Goal: Information Seeking & Learning: Learn about a topic

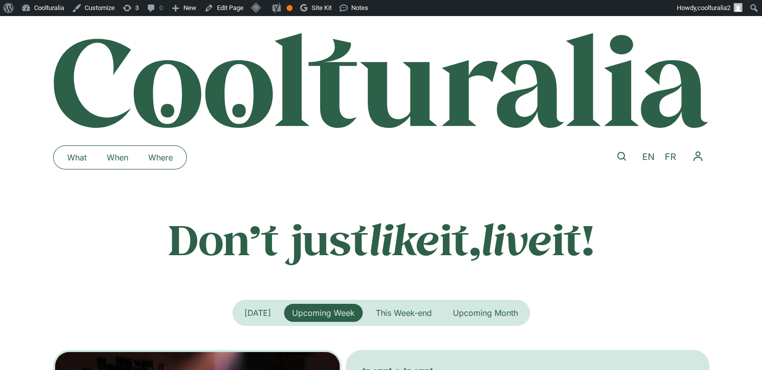
click at [616, 160] on link at bounding box center [621, 156] width 23 height 23
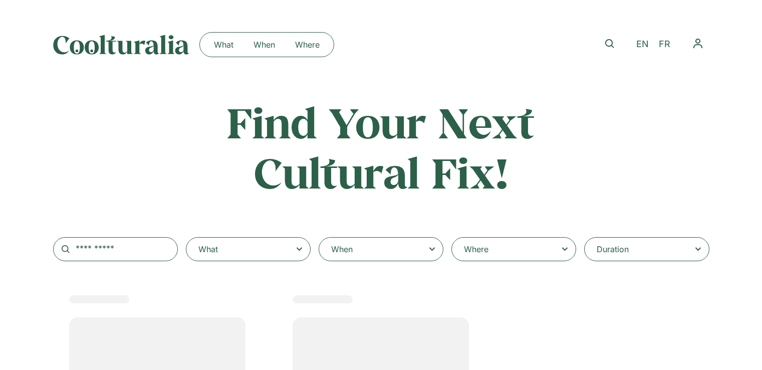
select select
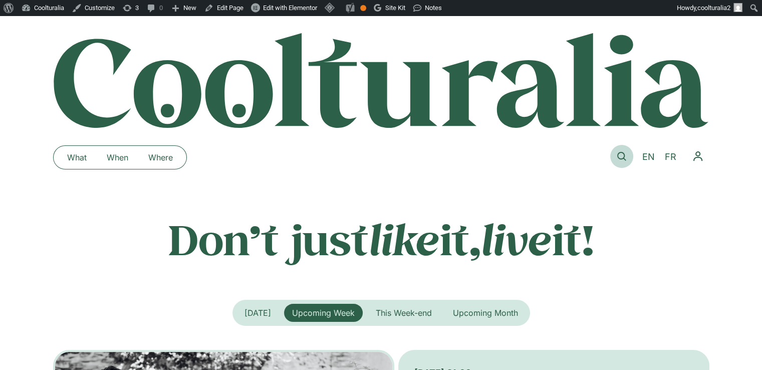
click at [616, 159] on link at bounding box center [621, 156] width 23 height 23
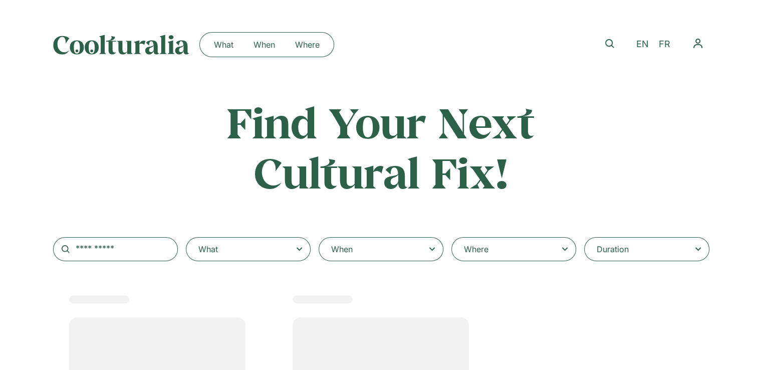
select select
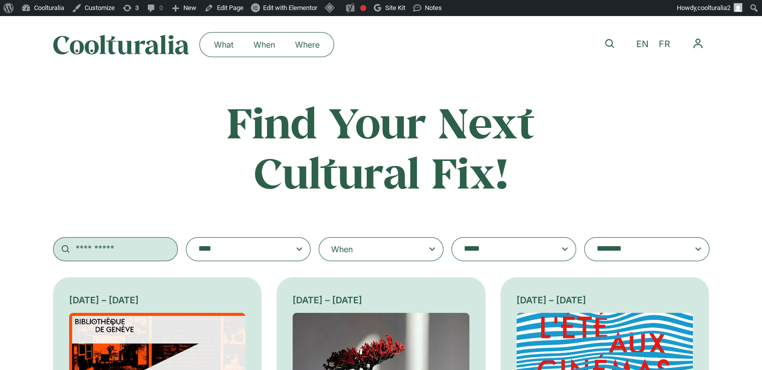
click at [147, 248] on input "text" at bounding box center [115, 249] width 125 height 24
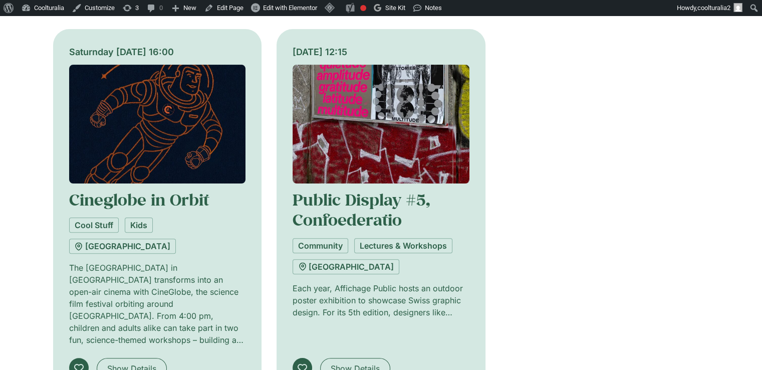
scroll to position [233, 0]
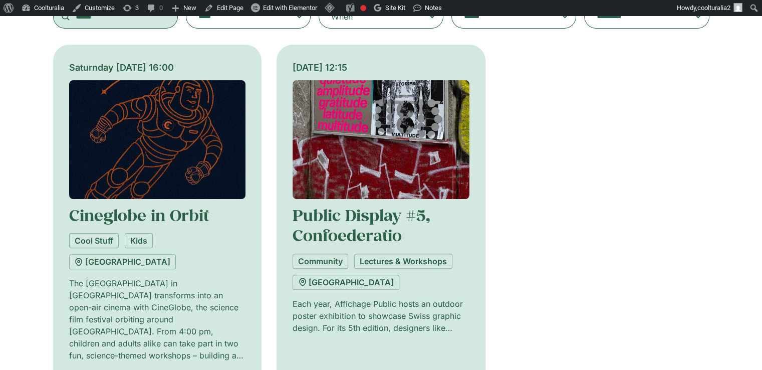
type input "*****"
